Goal: Navigation & Orientation: Understand site structure

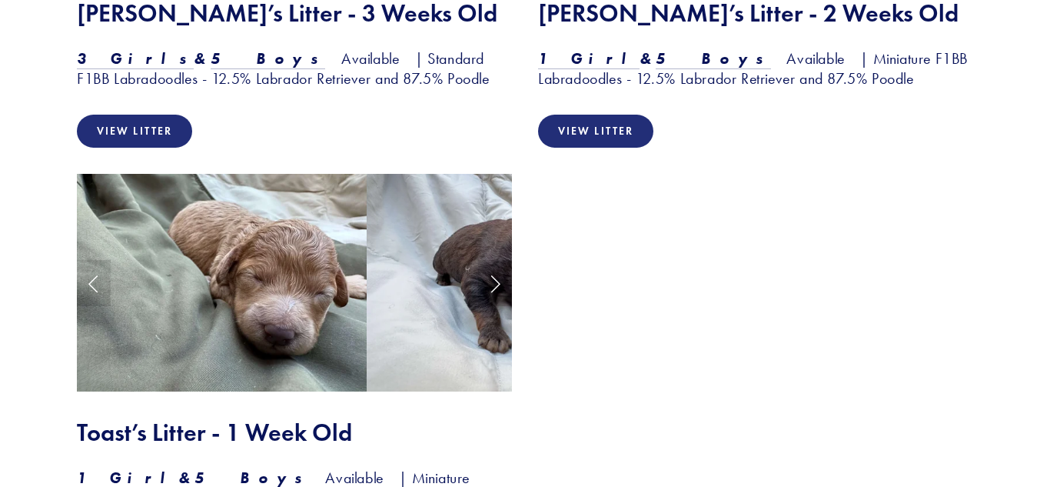
scroll to position [2039, 0]
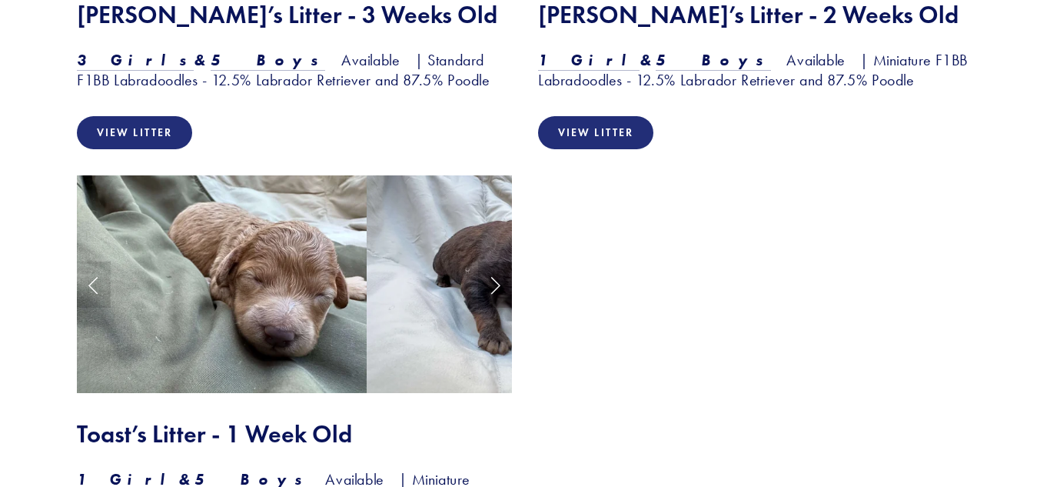
click at [492, 261] on link "Next Slide" at bounding box center [495, 284] width 34 height 46
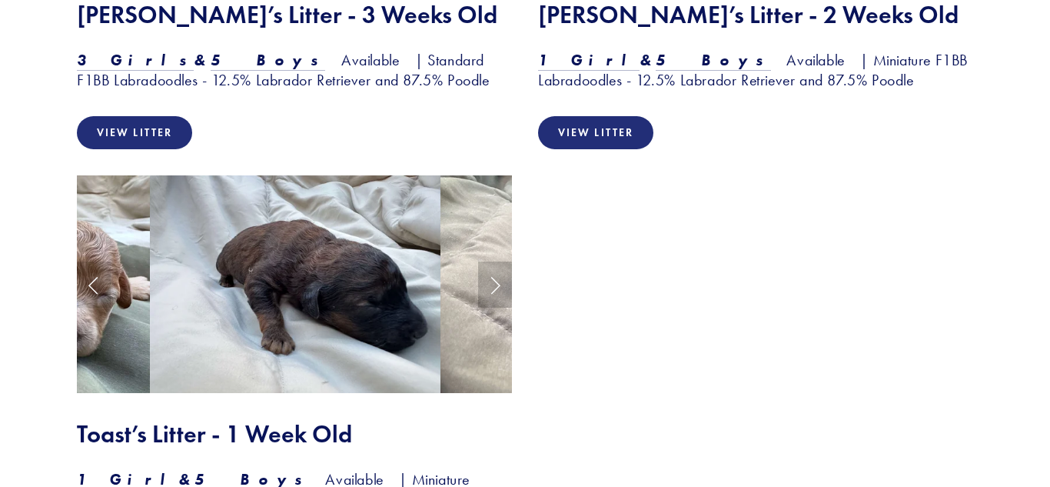
click at [492, 261] on link "Next Slide" at bounding box center [495, 284] width 34 height 46
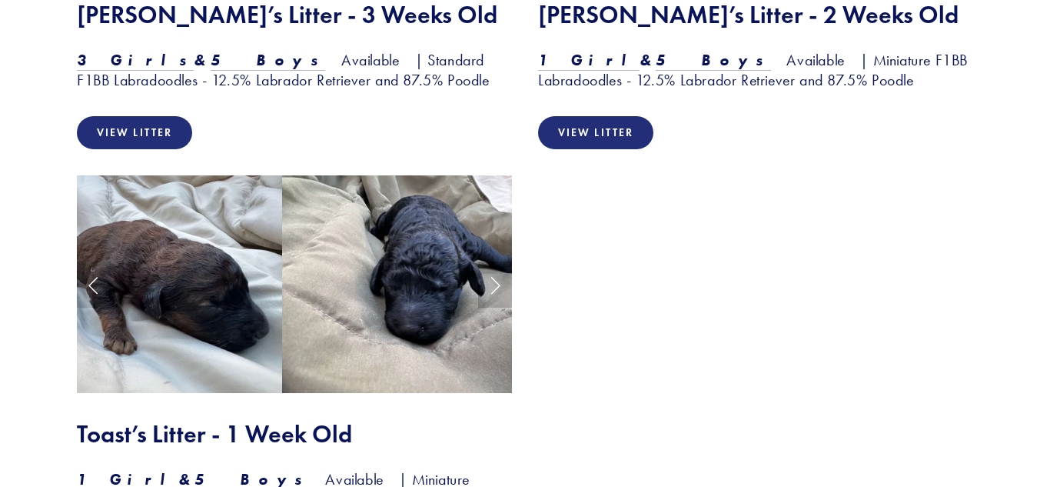
click at [492, 261] on link "Next Slide" at bounding box center [495, 284] width 34 height 46
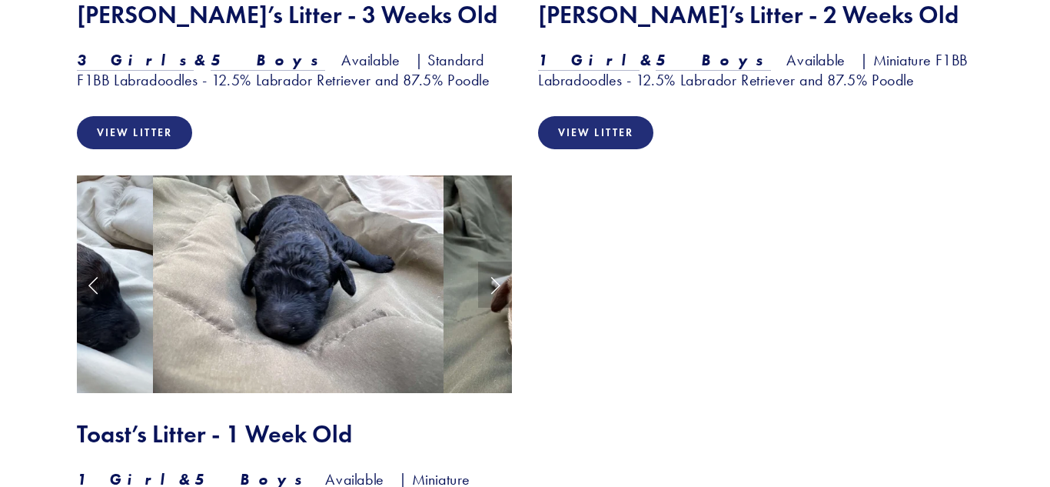
click at [492, 261] on link "Next Slide" at bounding box center [495, 284] width 34 height 46
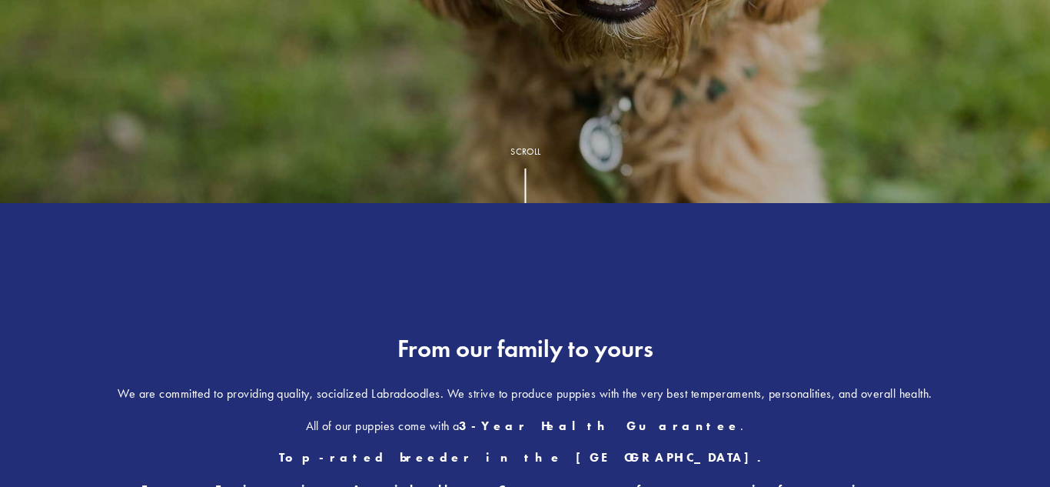
scroll to position [0, 0]
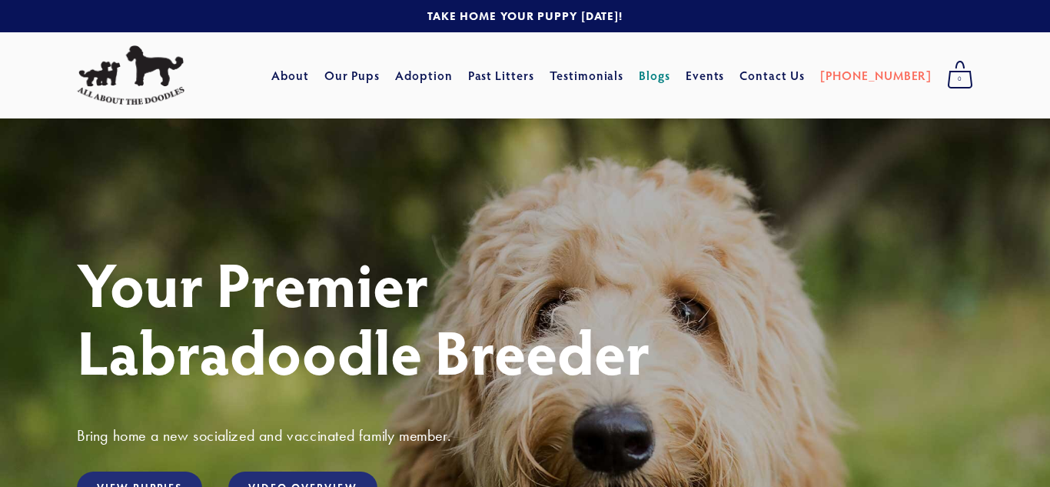
click at [670, 74] on link "Blogs" at bounding box center [655, 75] width 32 height 28
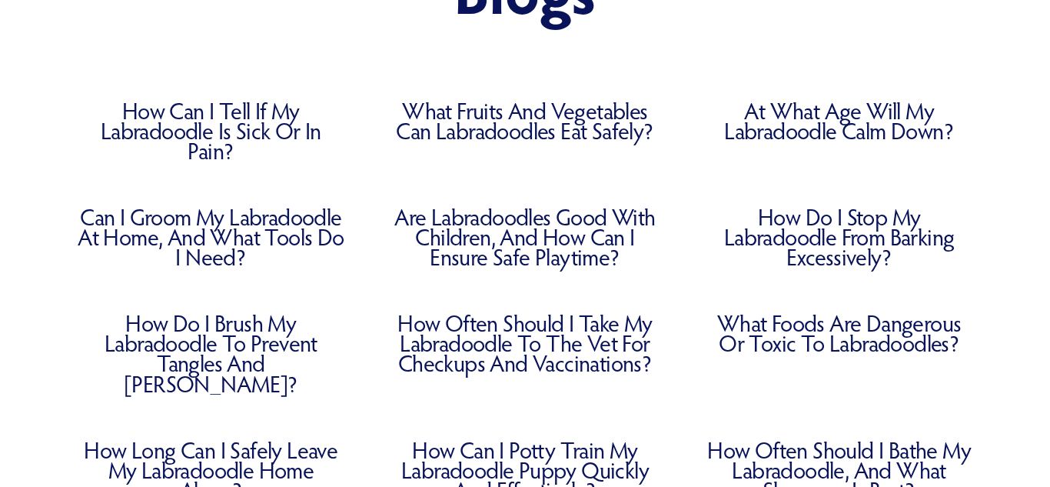
scroll to position [261, 0]
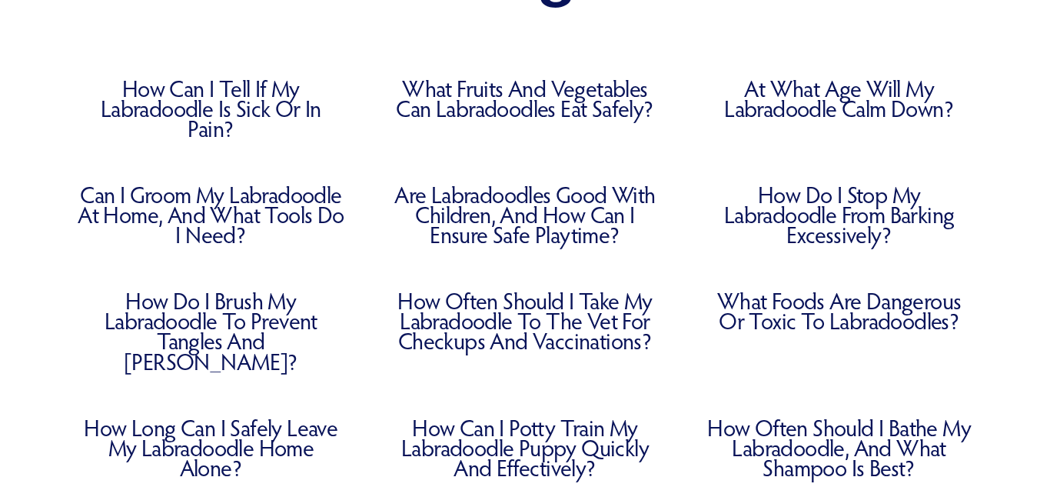
click at [593, 192] on link "Are Labradoodles Good with Children, and How Can I Ensure Safe Playtime?" at bounding box center [525, 214] width 268 height 60
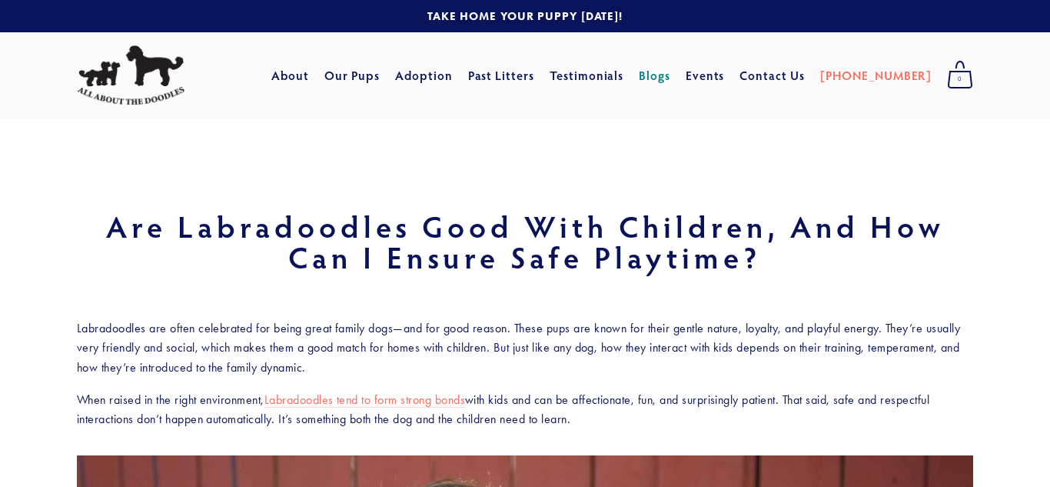
click at [126, 91] on img at bounding box center [131, 75] width 108 height 60
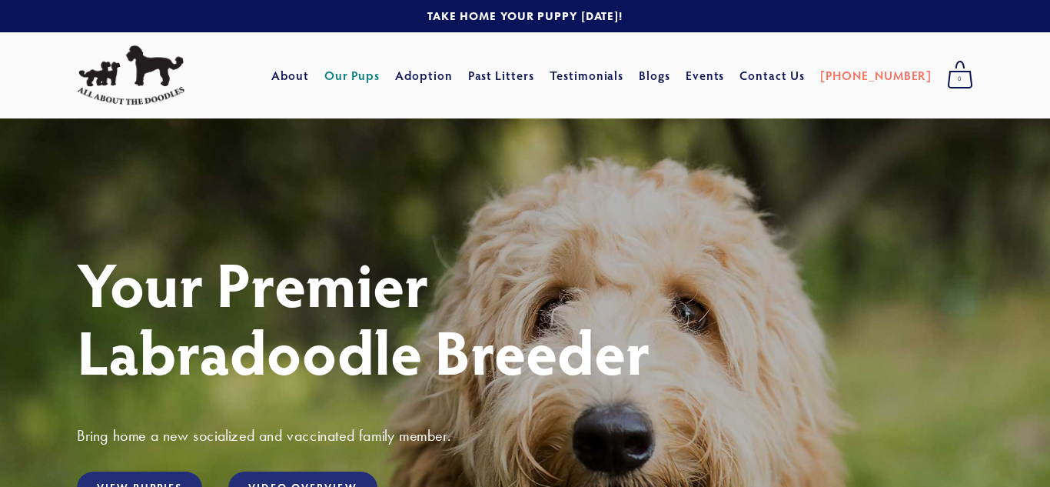
click at [376, 79] on link "Our Pups" at bounding box center [352, 75] width 56 height 28
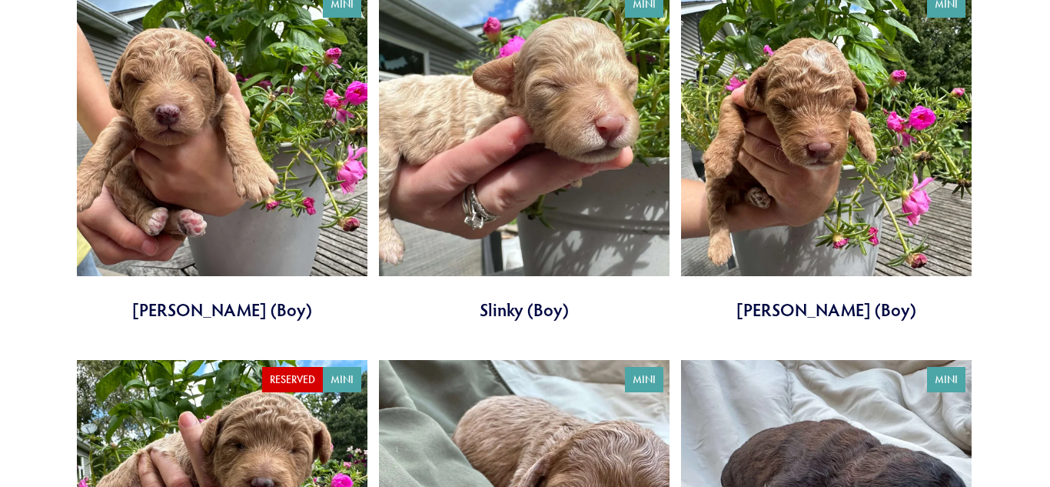
scroll to position [2878, 0]
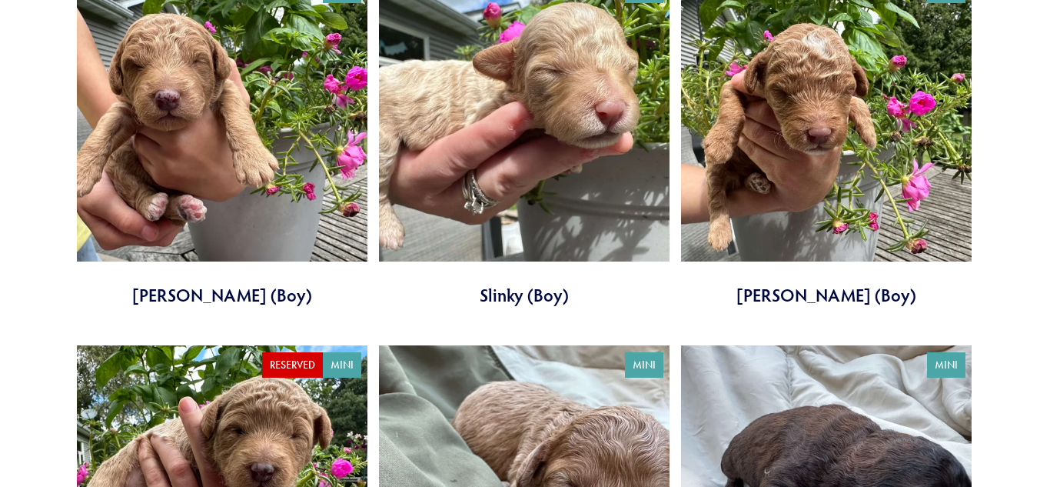
click at [459, 188] on link at bounding box center [524, 139] width 291 height 337
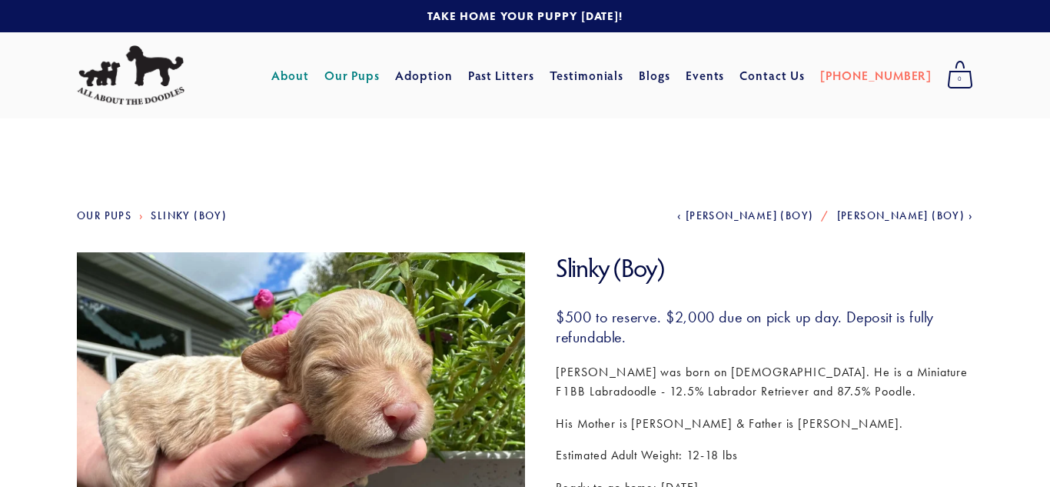
click at [309, 65] on link "About" at bounding box center [290, 75] width 38 height 28
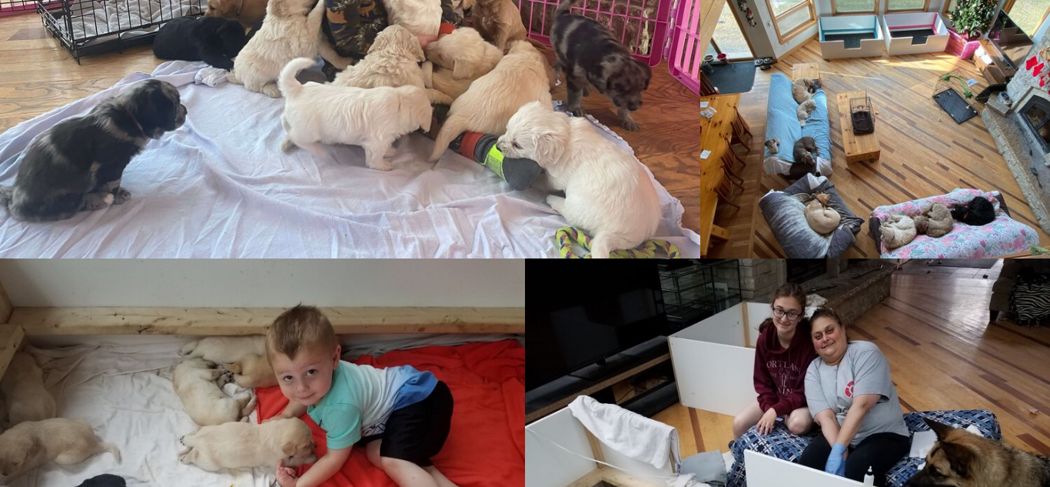
scroll to position [1621, 0]
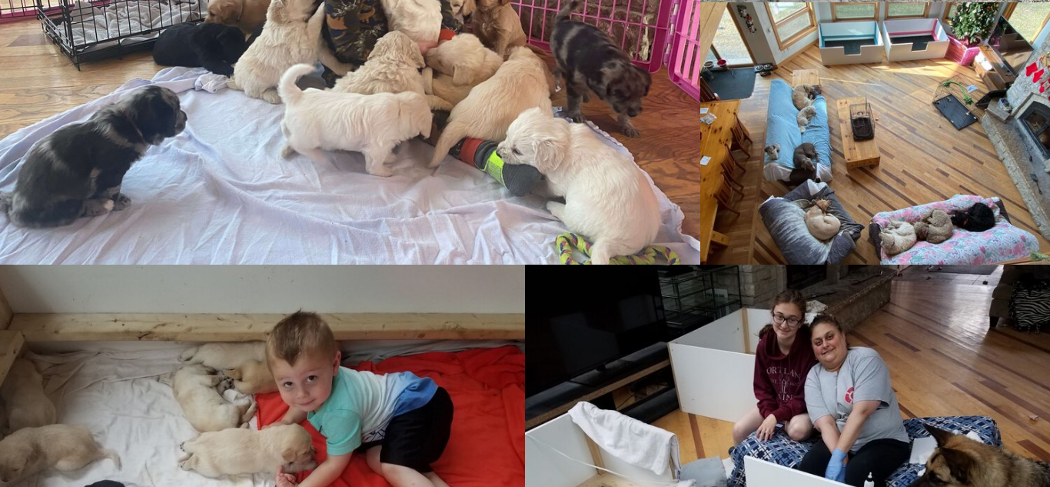
click at [678, 321] on img at bounding box center [787, 461] width 527 height 395
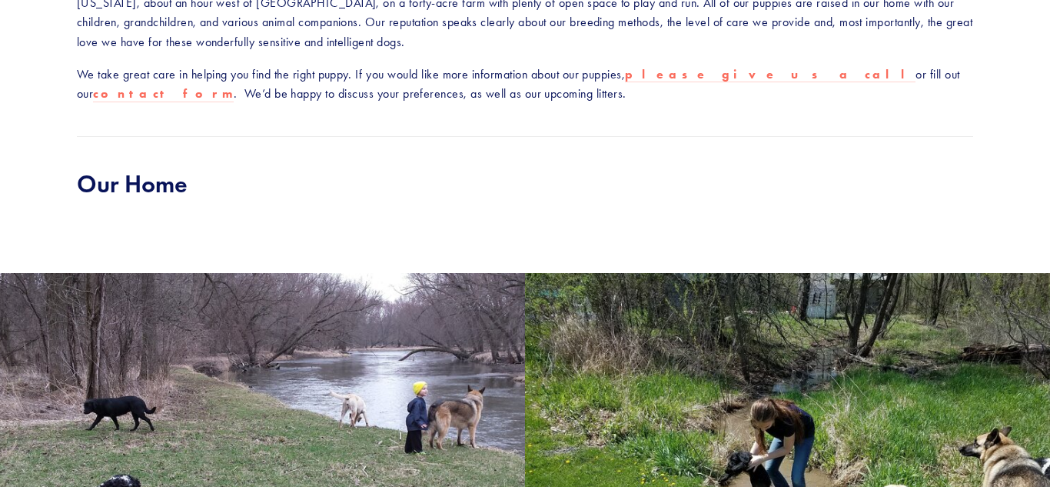
scroll to position [0, 0]
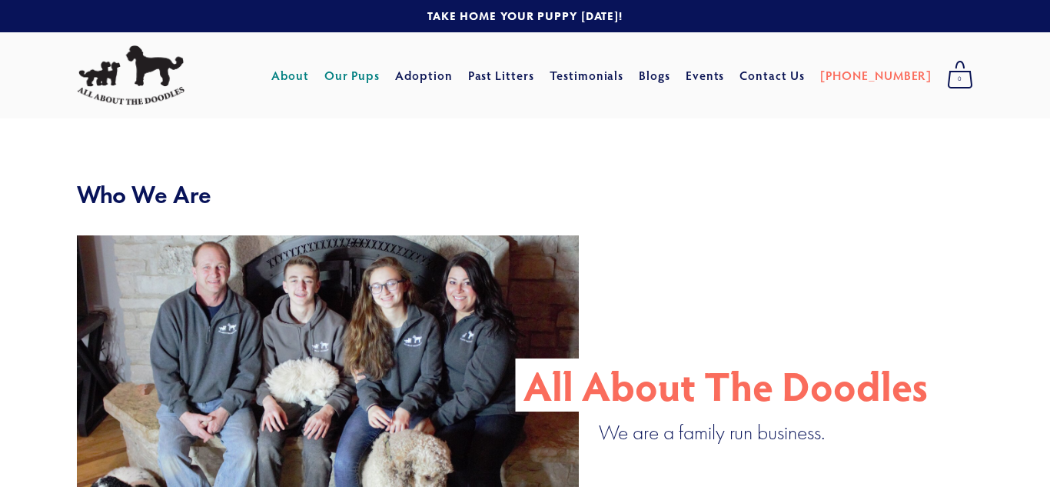
click at [380, 71] on link "Our Pups" at bounding box center [352, 75] width 56 height 28
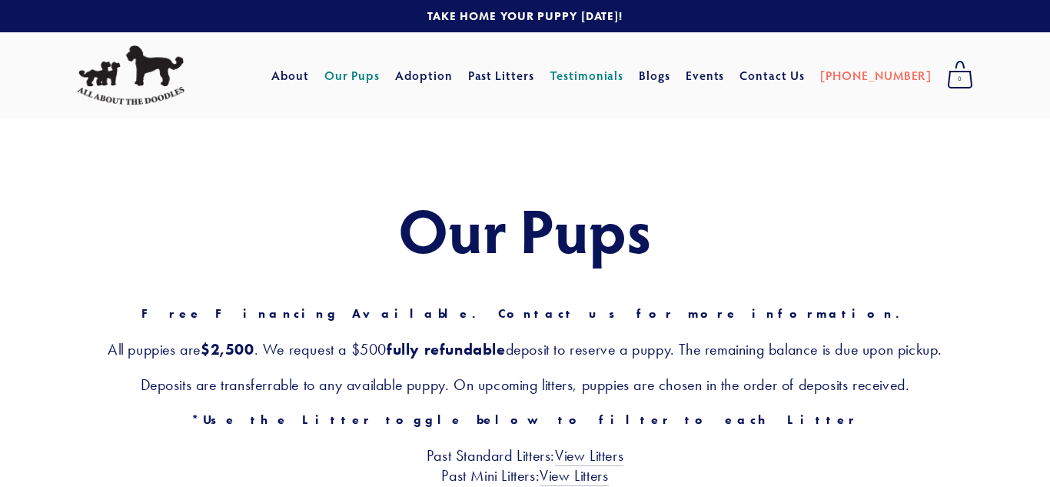
click at [597, 85] on link "Testimonials" at bounding box center [587, 75] width 75 height 28
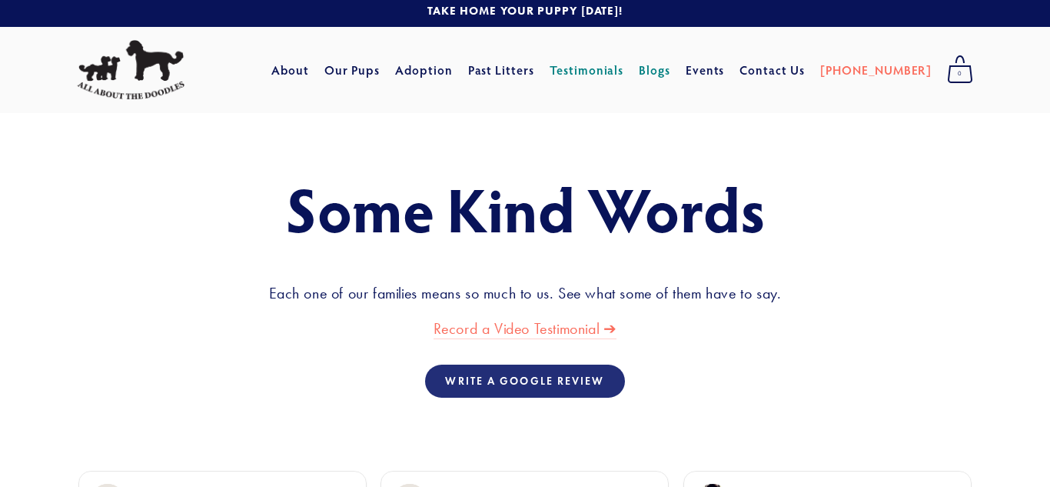
scroll to position [10, 0]
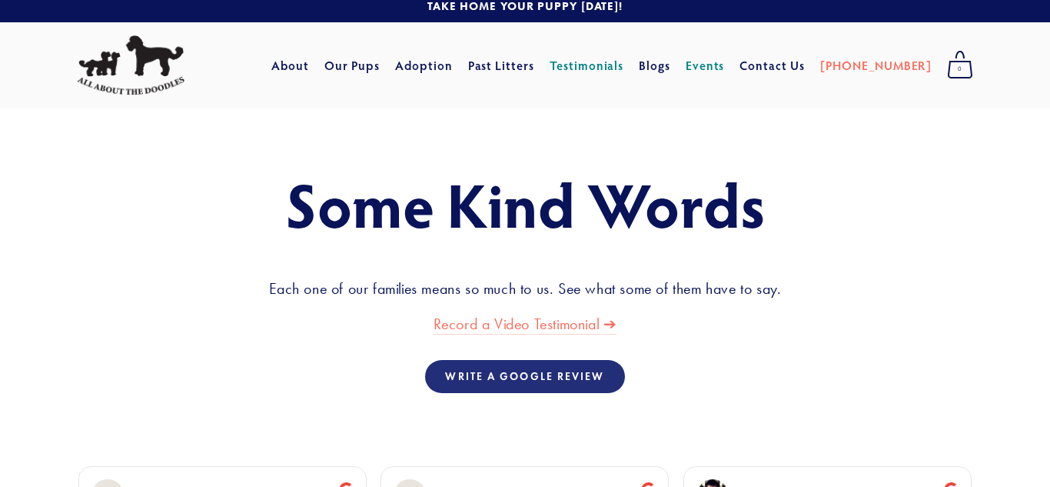
click at [725, 62] on link "Events" at bounding box center [705, 66] width 39 height 28
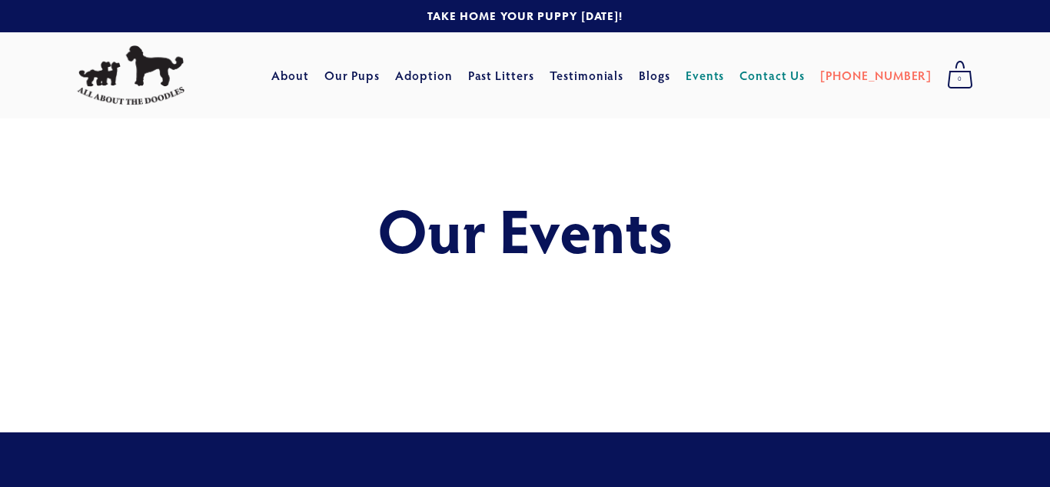
click at [805, 74] on link "Contact Us" at bounding box center [771, 75] width 65 height 28
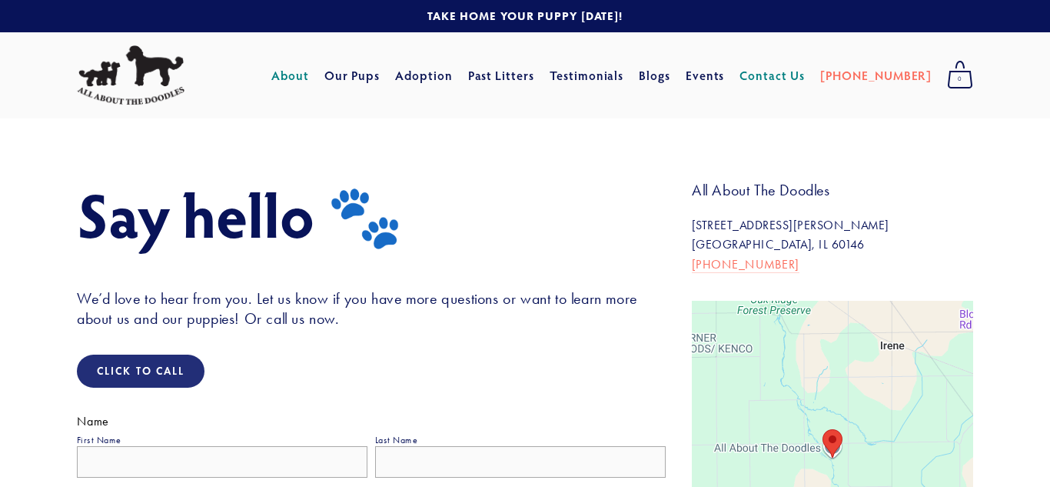
click at [309, 77] on link "About" at bounding box center [290, 75] width 38 height 28
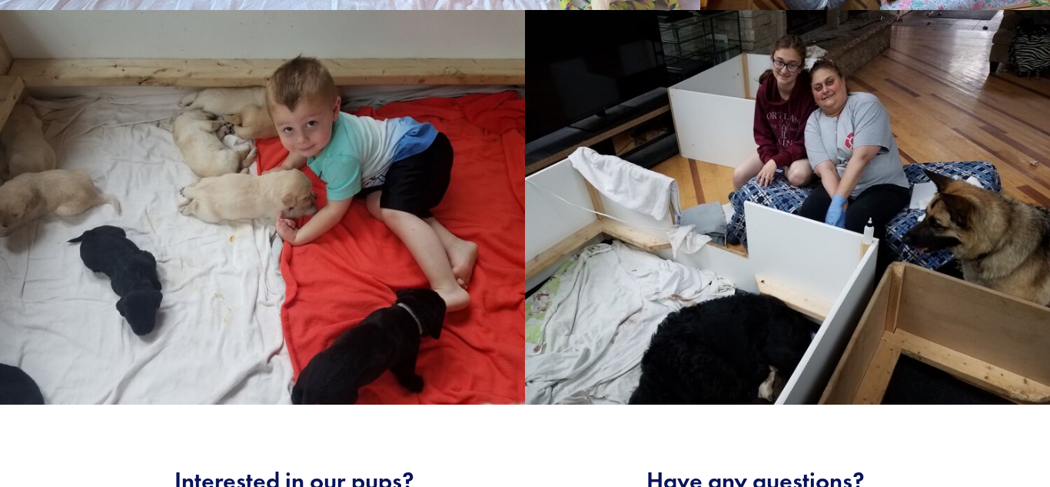
scroll to position [2377, 0]
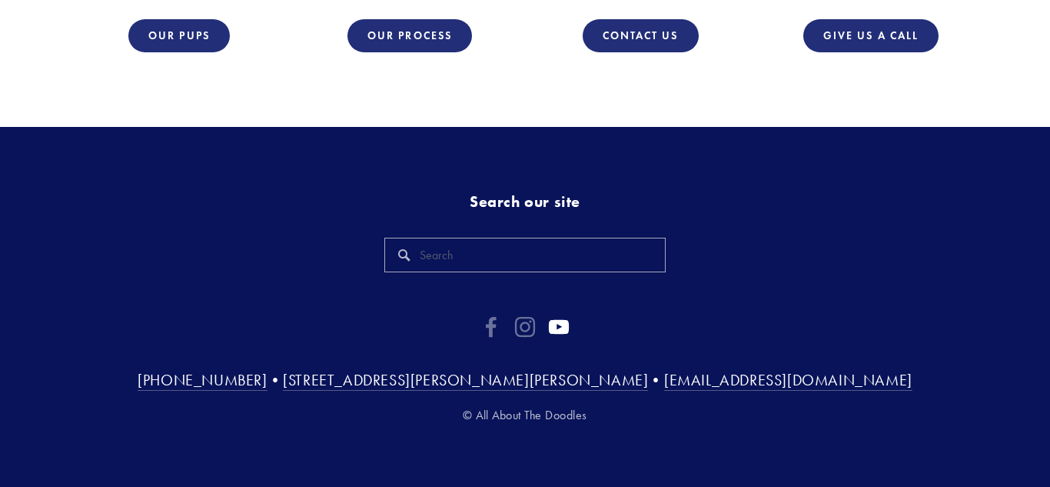
click at [554, 328] on use "YouTube" at bounding box center [559, 327] width 20 height 15
